Goal: Task Accomplishment & Management: Use online tool/utility

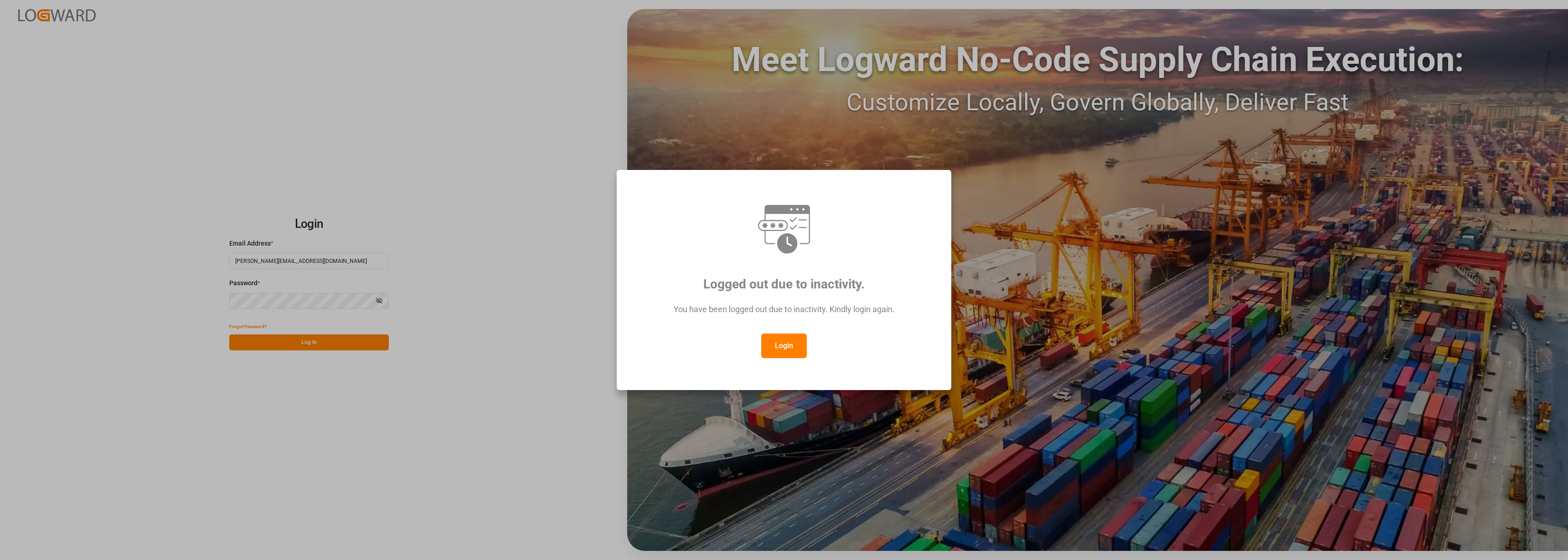
click at [780, 353] on button "Login" at bounding box center [784, 346] width 46 height 24
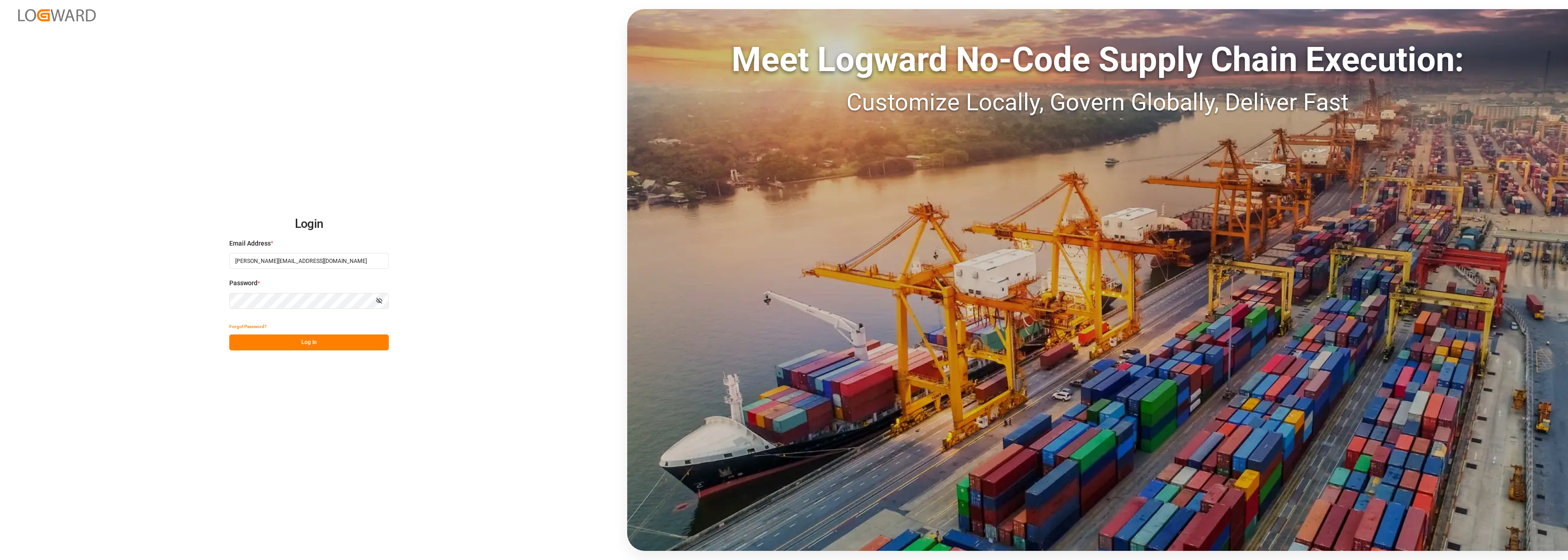
click at [309, 348] on button "Log In" at bounding box center [309, 342] width 160 height 16
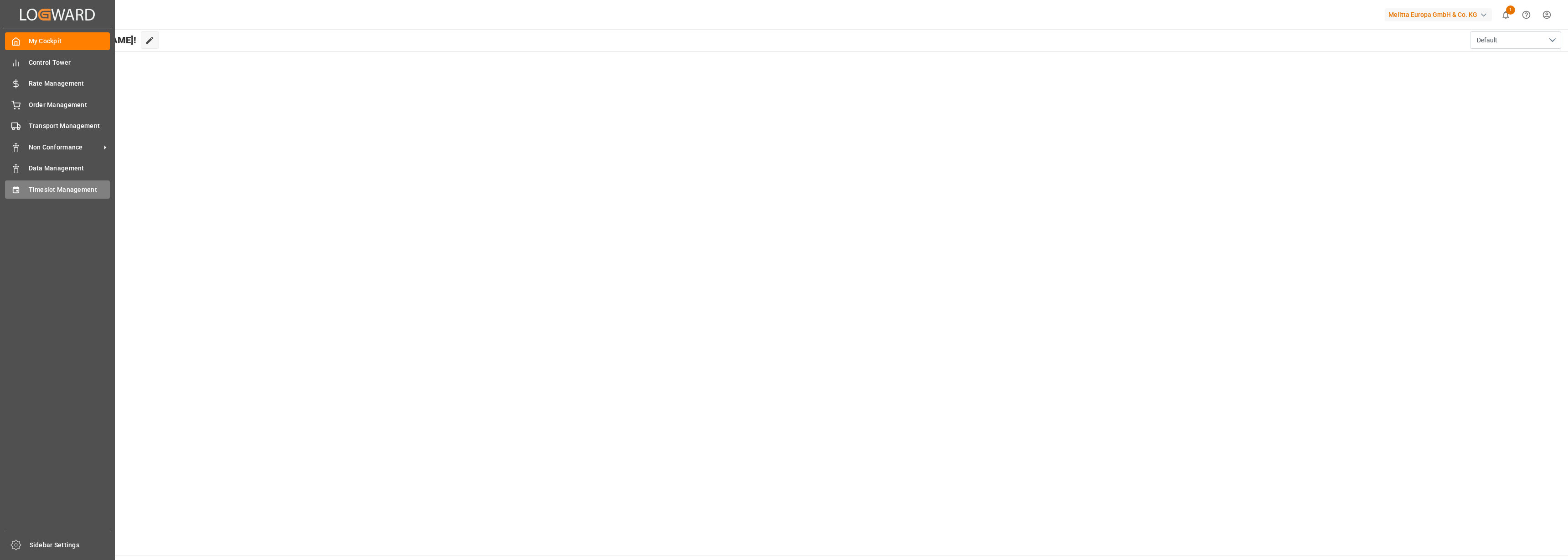
click at [23, 190] on div "Timeslot Management Timeslot Management" at bounding box center [57, 189] width 105 height 18
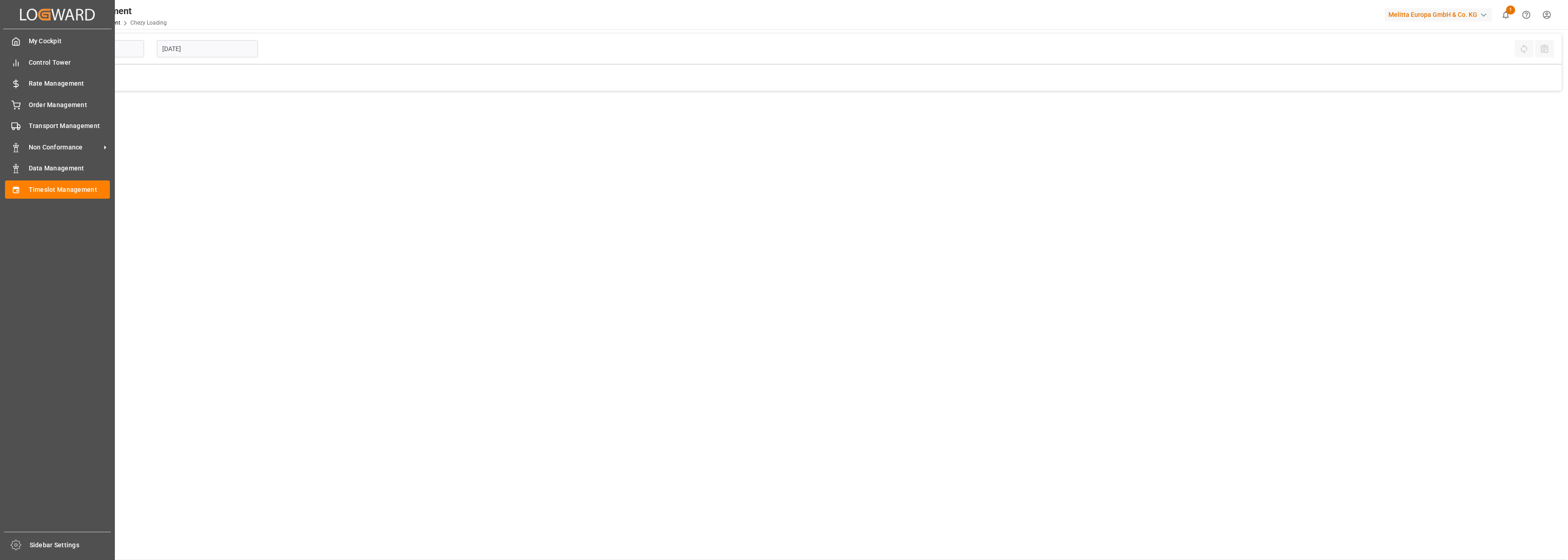
type input "Chezy Loading"
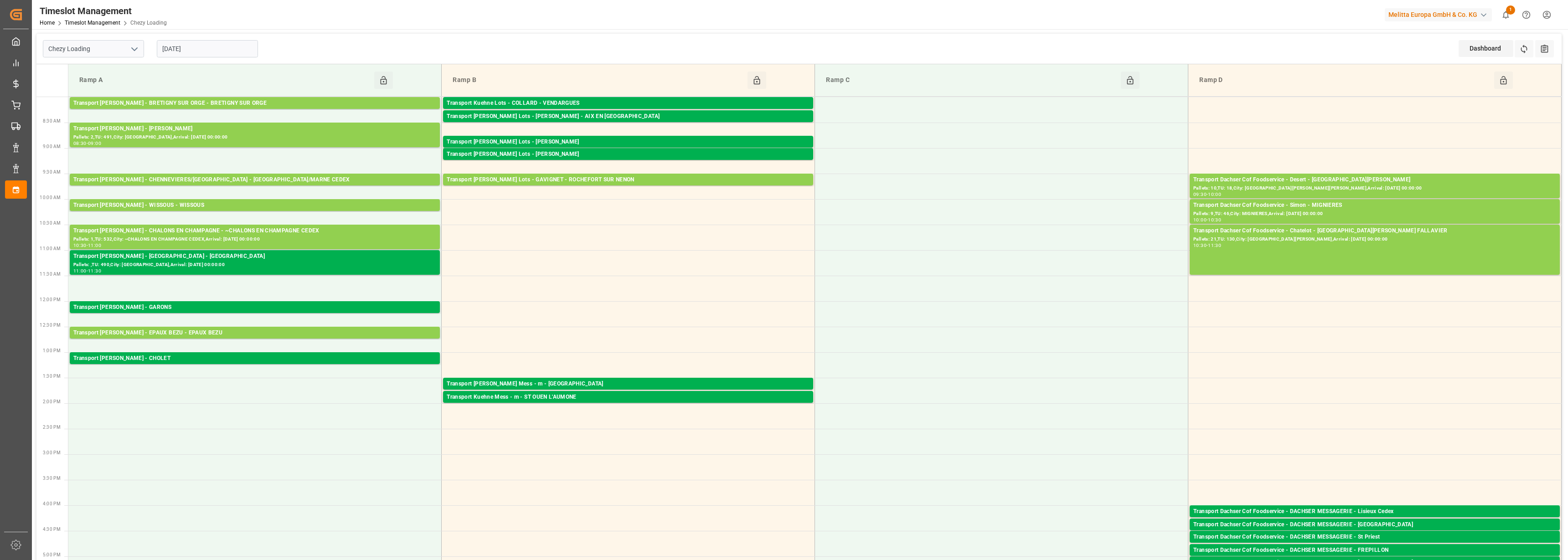
click at [218, 52] on input "[DATE]" at bounding box center [207, 49] width 101 height 17
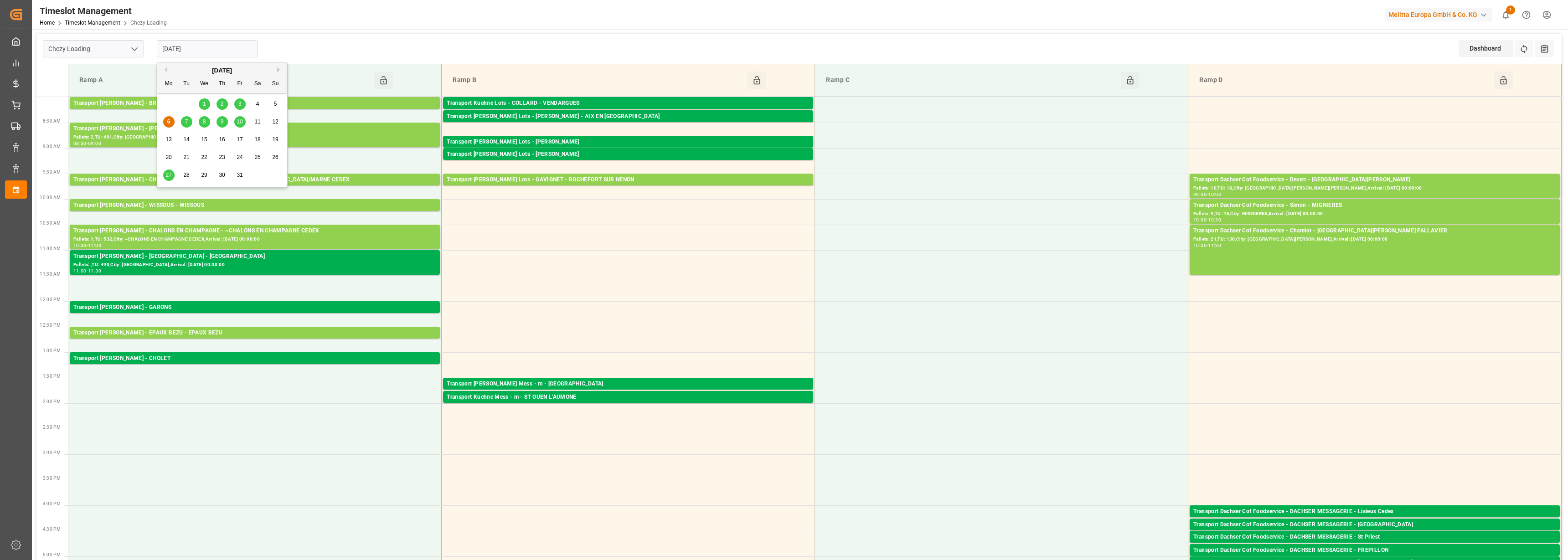
click at [188, 122] on span "7" at bounding box center [186, 121] width 3 height 6
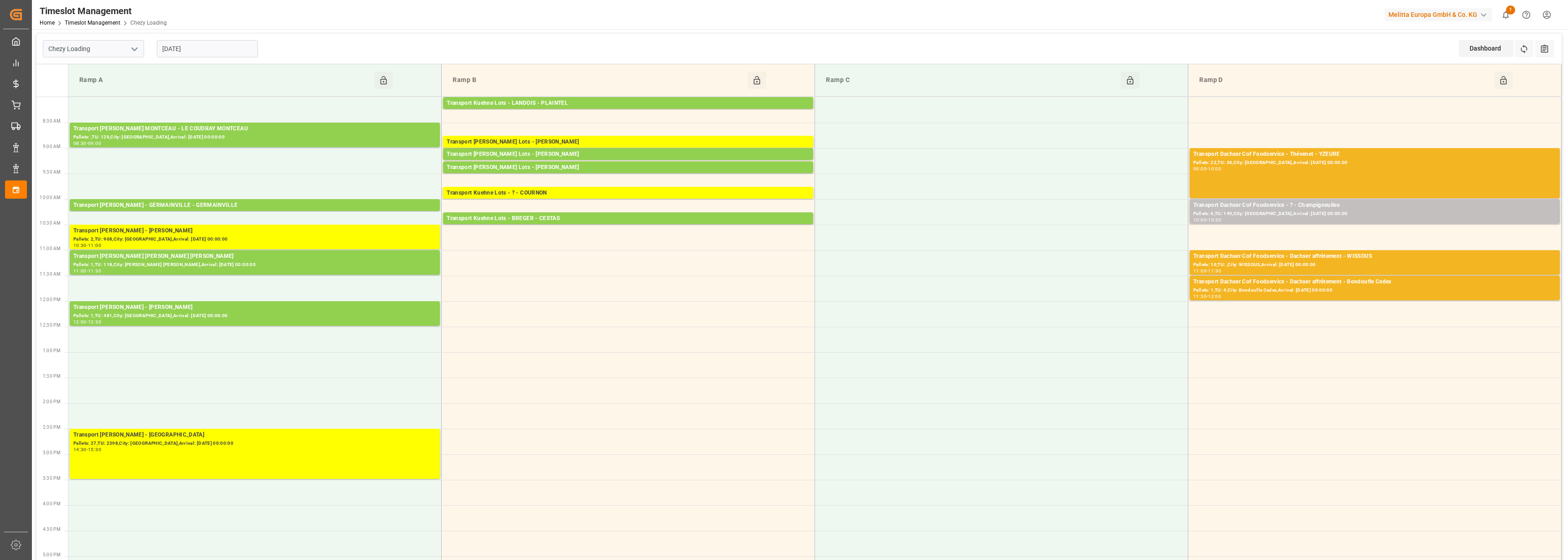
click at [193, 51] on input "[DATE]" at bounding box center [207, 49] width 101 height 17
click at [205, 122] on span "8" at bounding box center [204, 121] width 3 height 6
type input "[DATE]"
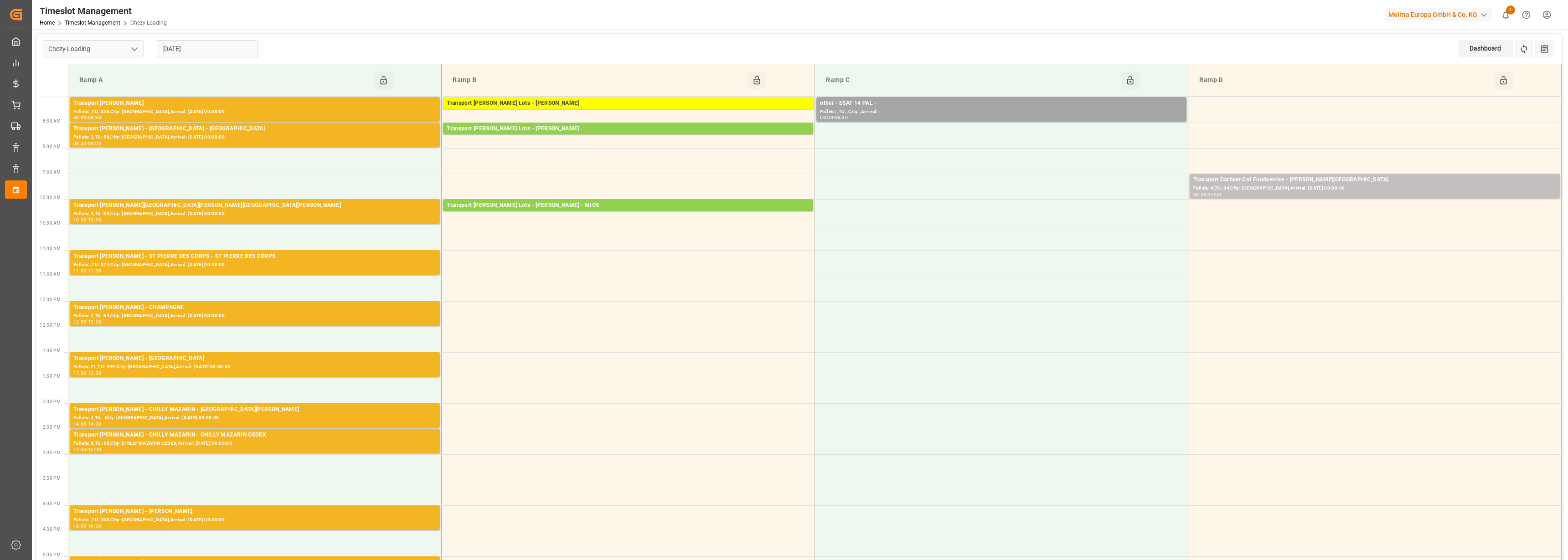
click at [132, 48] on polyline "open menu" at bounding box center [135, 49] width 6 height 3
click at [364, 59] on div "Chezy Loading Chezy Loading Chezy Unloading [DATE] Dashboard View Dashboard Ref…" at bounding box center [799, 49] width 1525 height 31
